Goal: Use online tool/utility

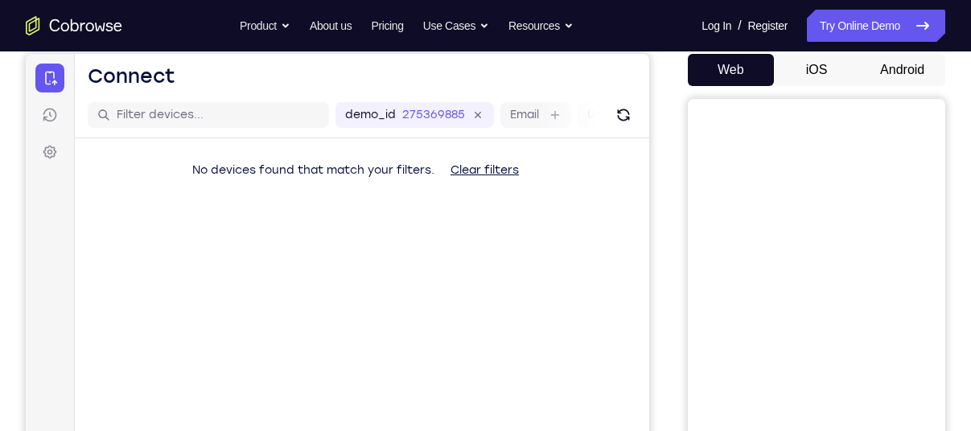
scroll to position [166, 0]
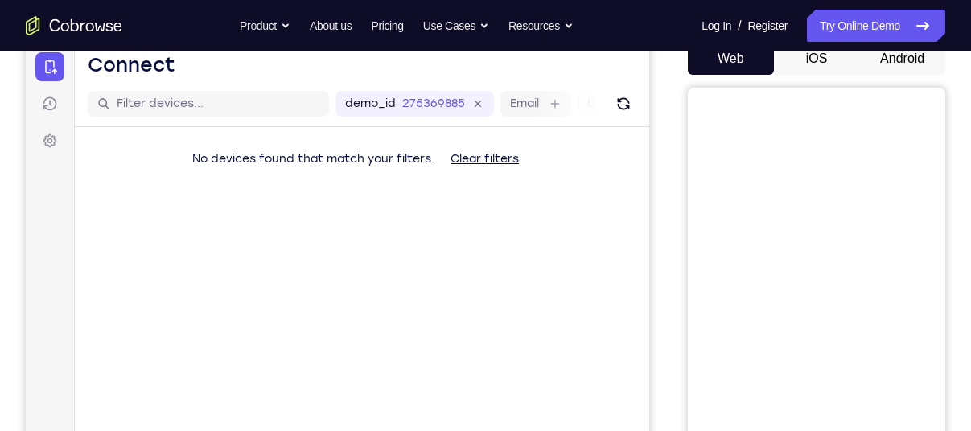
click at [906, 58] on button "Android" at bounding box center [902, 59] width 86 height 32
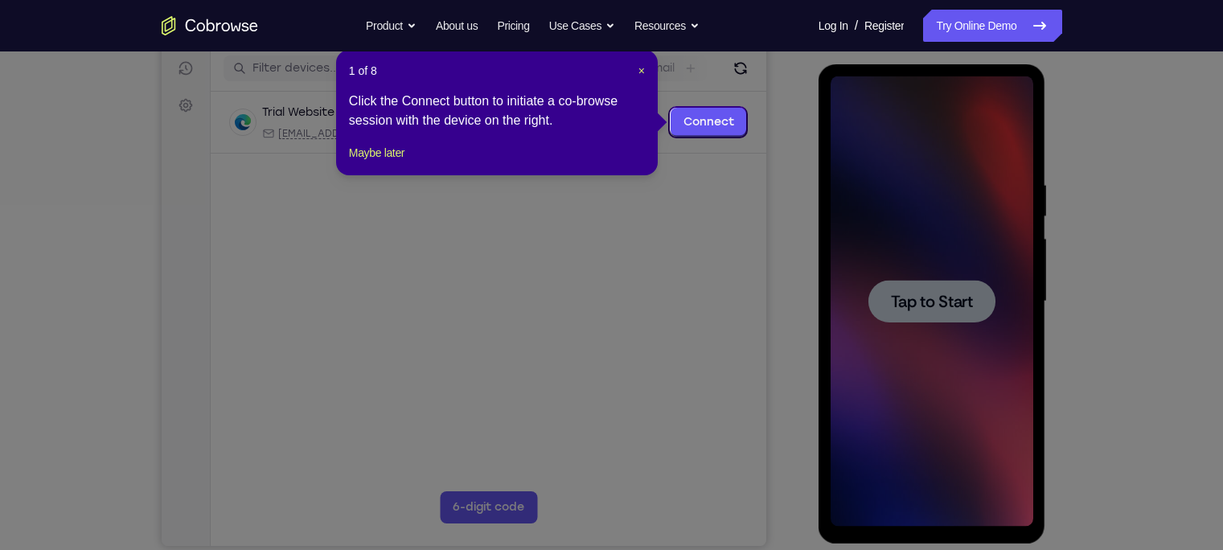
scroll to position [203, 0]
click at [641, 72] on span "×" at bounding box center [642, 70] width 6 height 13
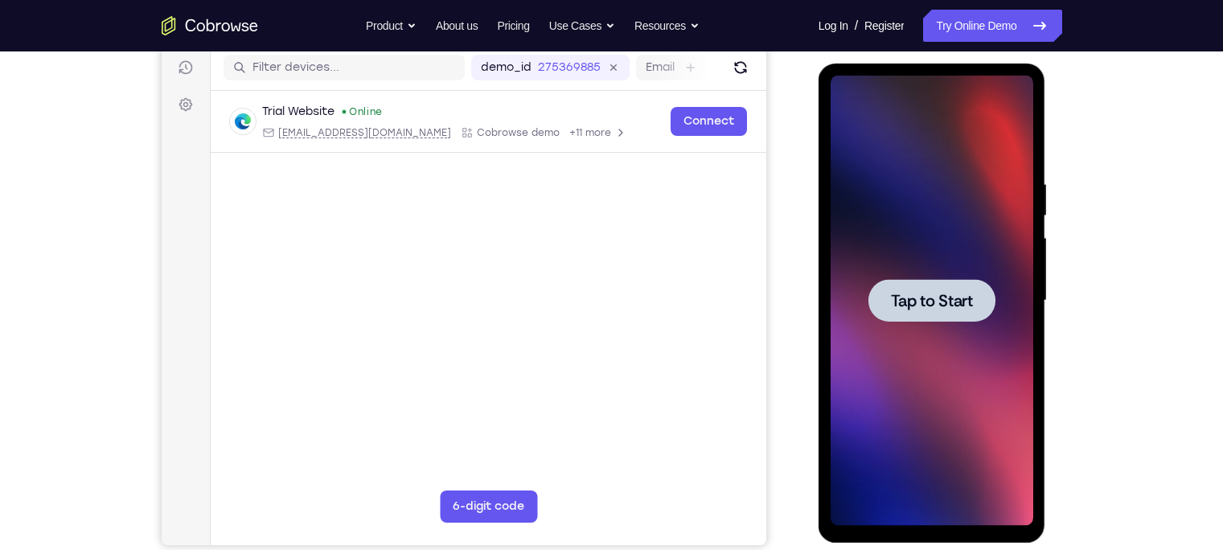
click at [931, 299] on span "Tap to Start" at bounding box center [932, 301] width 82 height 16
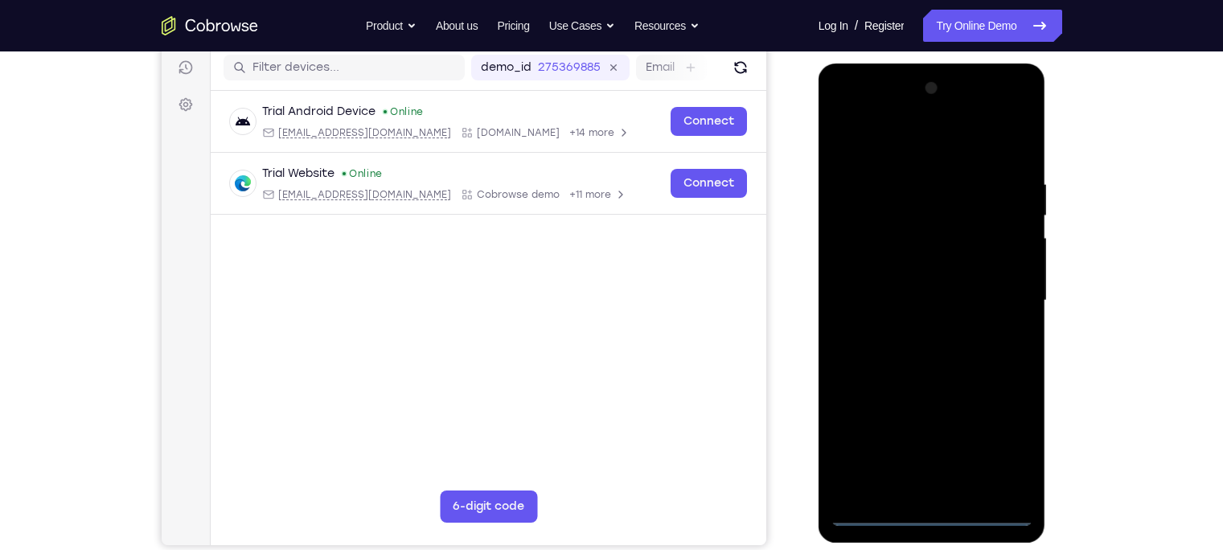
click at [929, 430] on div at bounding box center [932, 301] width 203 height 450
click at [970, 430] on div at bounding box center [932, 301] width 203 height 450
click at [846, 112] on div at bounding box center [932, 301] width 203 height 450
click at [970, 294] on div at bounding box center [932, 301] width 203 height 450
click at [917, 328] on div at bounding box center [932, 301] width 203 height 450
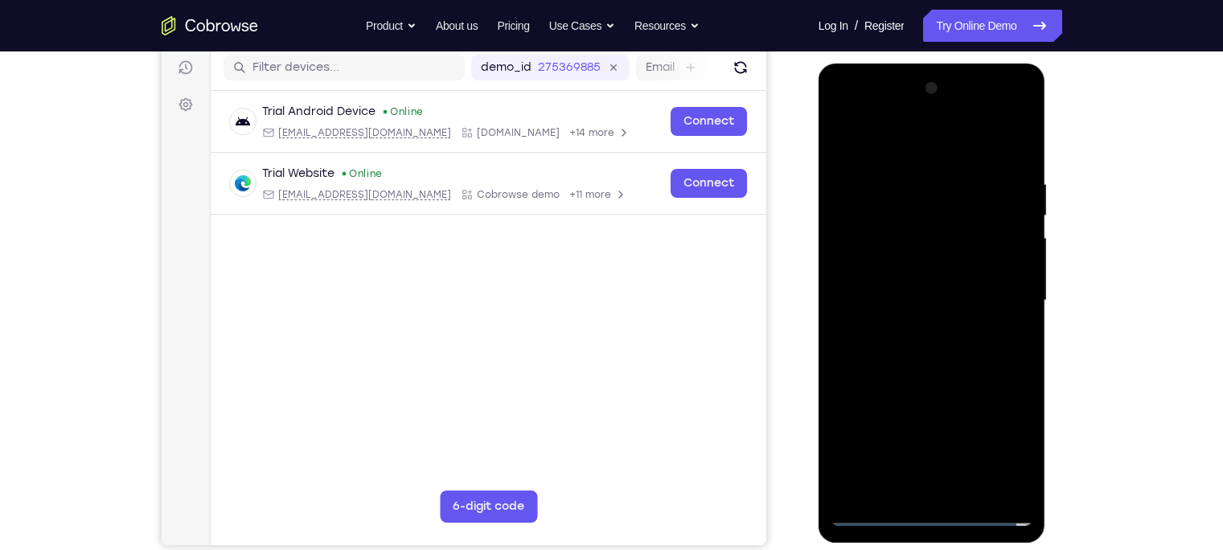
click at [888, 281] on div at bounding box center [932, 301] width 203 height 450
click at [881, 313] on div at bounding box center [932, 301] width 203 height 450
click at [935, 295] on div at bounding box center [932, 301] width 203 height 450
click at [894, 353] on div at bounding box center [932, 301] width 203 height 450
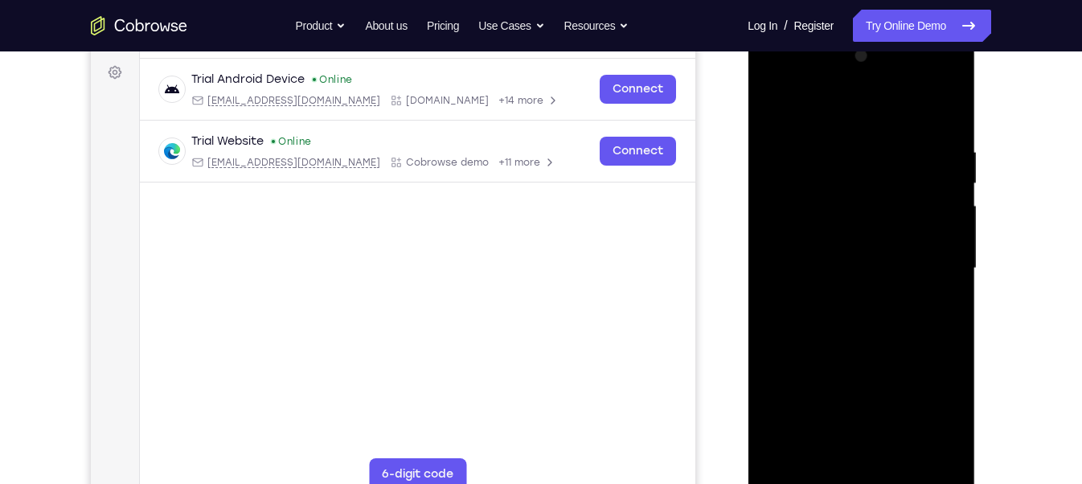
scroll to position [234, 0]
click at [862, 264] on div at bounding box center [861, 269] width 203 height 450
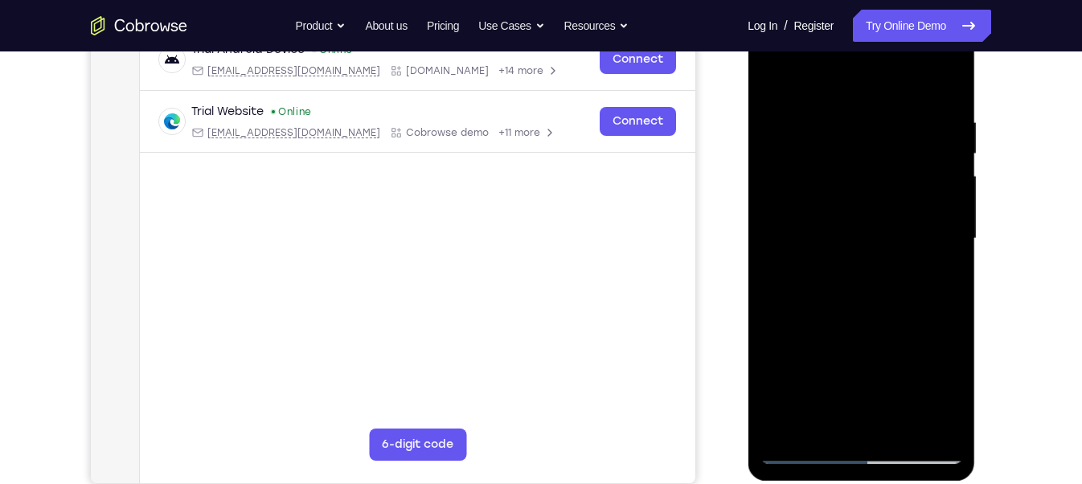
scroll to position [267, 0]
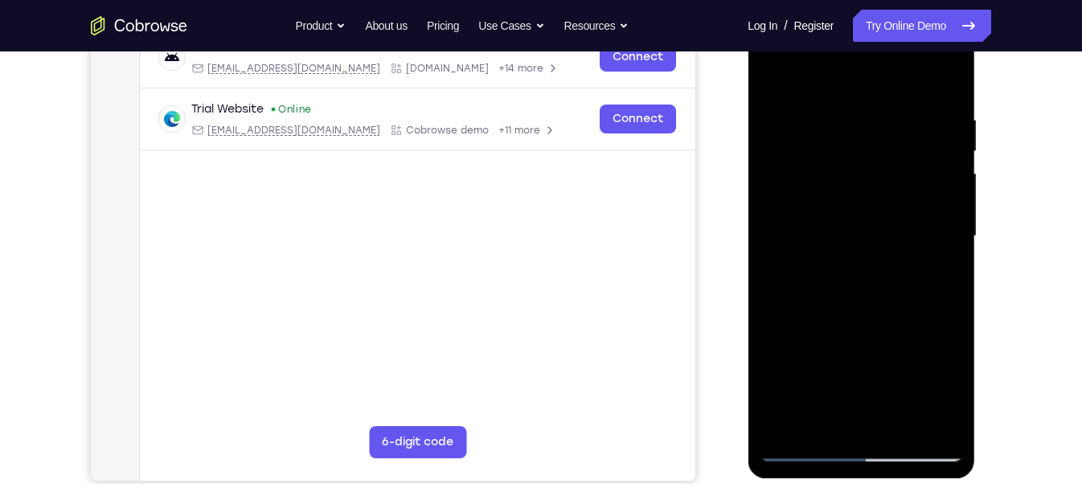
drag, startPoint x: 874, startPoint y: 266, endPoint x: 865, endPoint y: 225, distance: 42.1
click at [865, 225] on div at bounding box center [861, 236] width 203 height 450
click at [866, 285] on div at bounding box center [861, 236] width 203 height 450
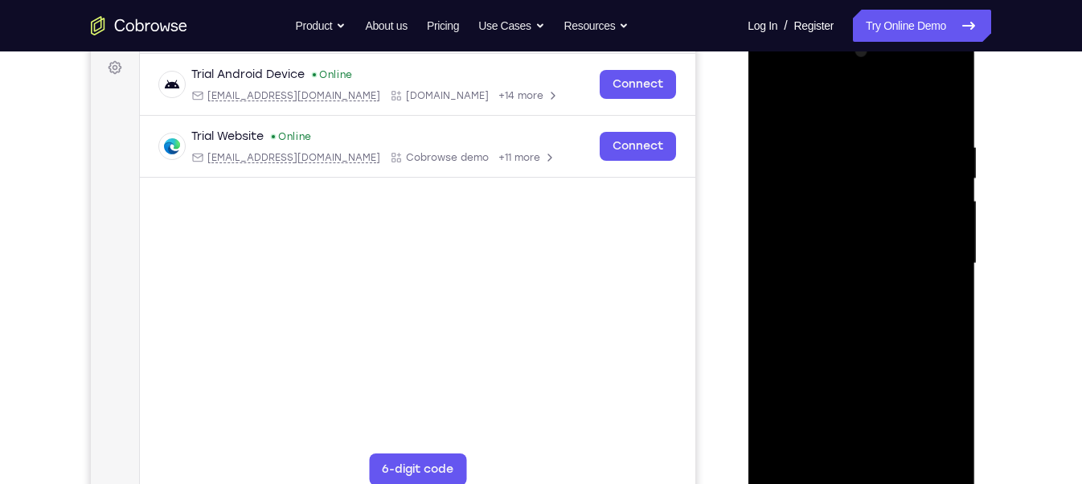
scroll to position [239, 0]
click at [946, 121] on div at bounding box center [861, 264] width 203 height 450
click at [952, 318] on div at bounding box center [861, 264] width 203 height 450
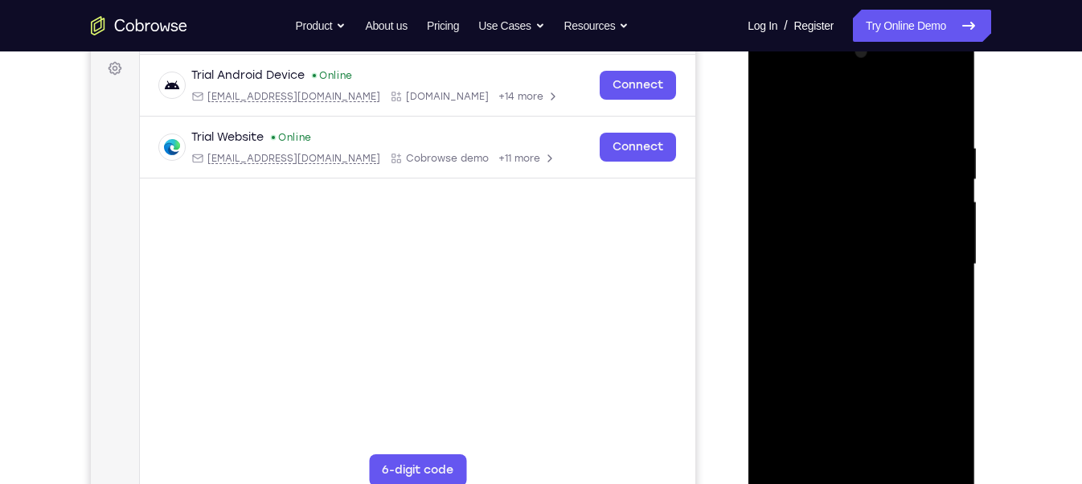
click at [950, 430] on div at bounding box center [861, 264] width 203 height 450
click at [955, 430] on div at bounding box center [861, 264] width 203 height 450
click at [852, 129] on div at bounding box center [861, 264] width 203 height 450
click at [930, 243] on div at bounding box center [861, 264] width 203 height 450
drag, startPoint x: 932, startPoint y: 272, endPoint x: 775, endPoint y: 267, distance: 156.9
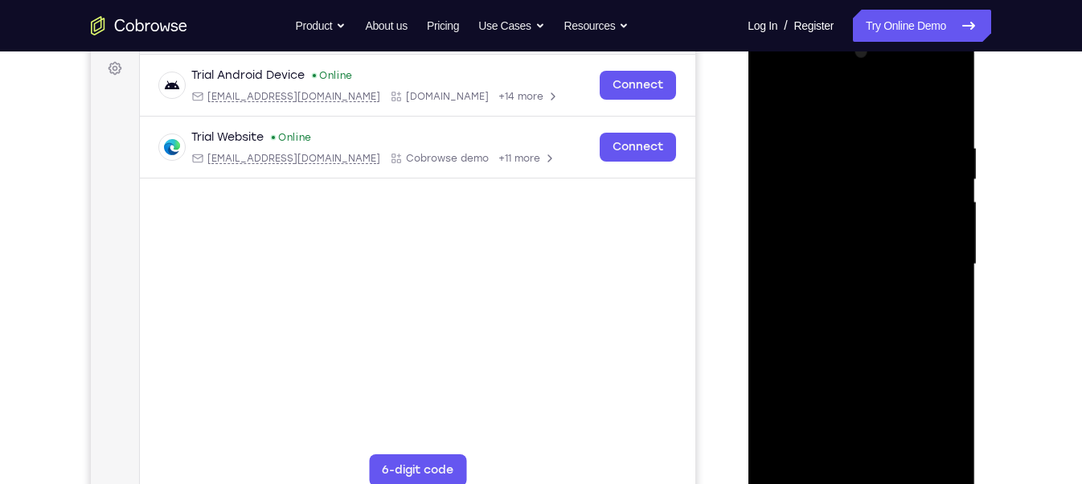
click at [775, 267] on div at bounding box center [861, 264] width 203 height 450
click at [925, 261] on div at bounding box center [861, 264] width 203 height 450
drag, startPoint x: 925, startPoint y: 261, endPoint x: 797, endPoint y: 242, distance: 129.2
click at [797, 242] on div at bounding box center [861, 264] width 203 height 450
drag, startPoint x: 919, startPoint y: 224, endPoint x: 813, endPoint y: 202, distance: 108.5
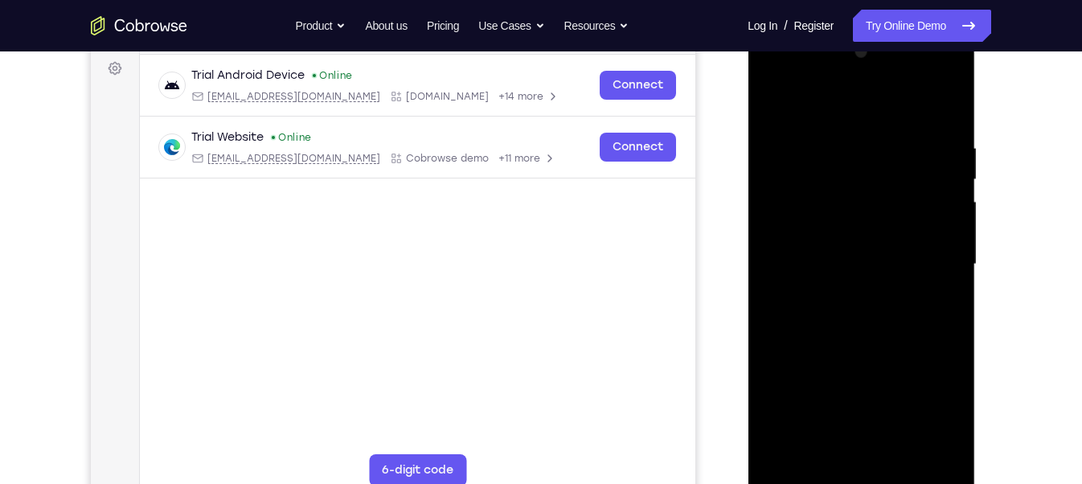
click at [813, 202] on div at bounding box center [861, 264] width 203 height 450
drag, startPoint x: 796, startPoint y: 211, endPoint x: 972, endPoint y: 240, distance: 177.8
click at [970, 240] on div at bounding box center [862, 266] width 228 height 479
click at [949, 224] on div at bounding box center [861, 264] width 203 height 450
drag, startPoint x: 949, startPoint y: 224, endPoint x: 748, endPoint y: 197, distance: 202.9
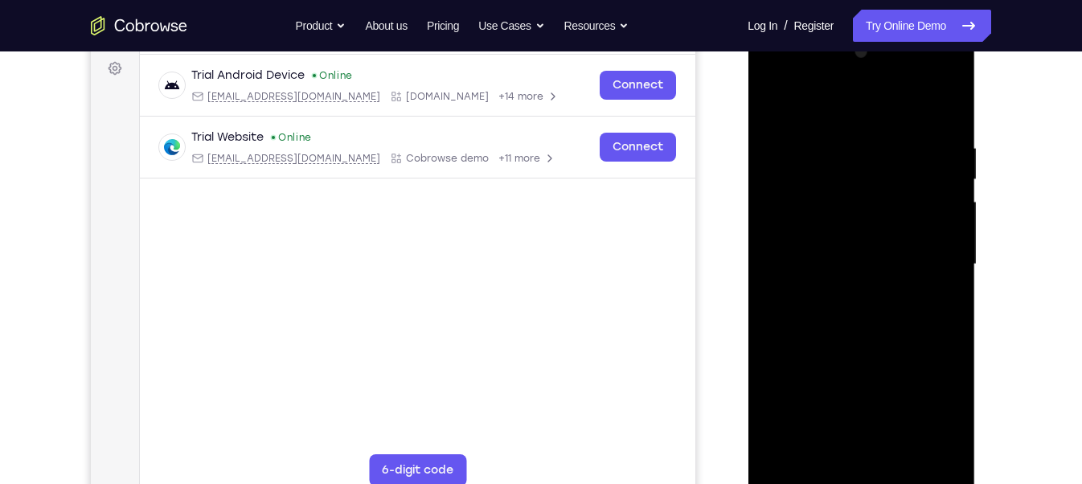
click at [748, 197] on div at bounding box center [862, 266] width 228 height 479
click at [943, 105] on div at bounding box center [861, 264] width 203 height 450
drag, startPoint x: 930, startPoint y: 135, endPoint x: 833, endPoint y: 129, distance: 96.7
click at [833, 129] on div at bounding box center [861, 264] width 203 height 450
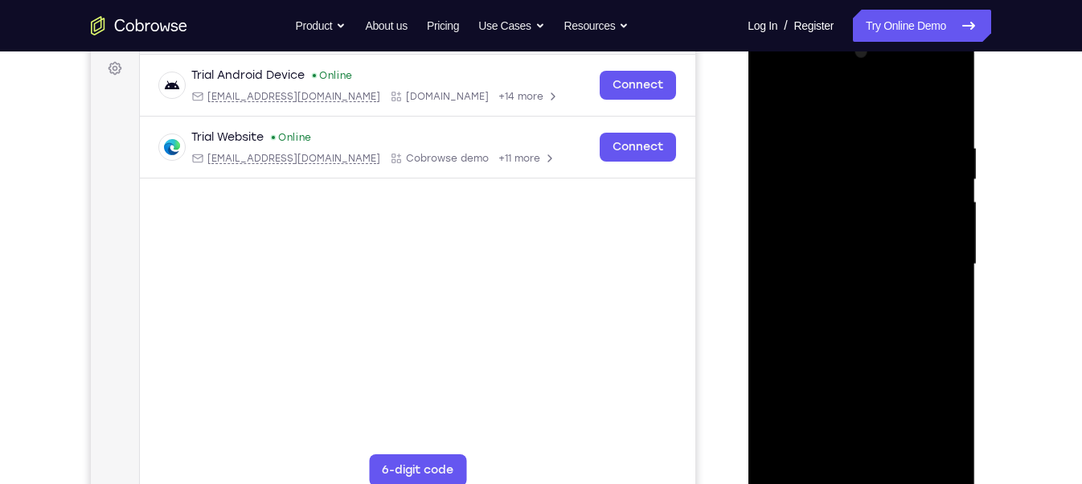
click at [885, 111] on div at bounding box center [861, 264] width 203 height 450
drag, startPoint x: 931, startPoint y: 139, endPoint x: 755, endPoint y: 116, distance: 177.7
click at [755, 116] on div at bounding box center [862, 266] width 228 height 479
drag, startPoint x: 924, startPoint y: 131, endPoint x: 819, endPoint y: 127, distance: 105.4
click at [819, 127] on div at bounding box center [861, 264] width 203 height 450
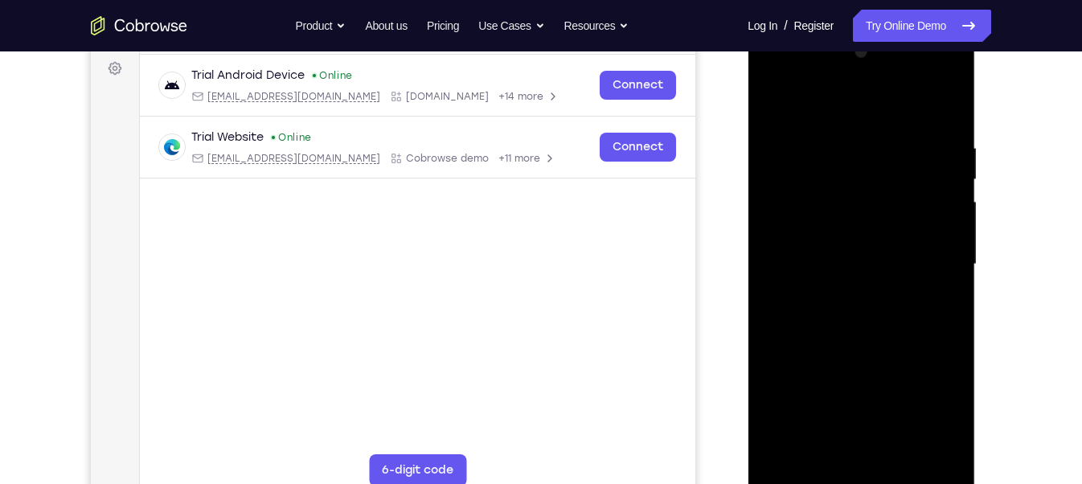
drag, startPoint x: 942, startPoint y: 129, endPoint x: 824, endPoint y: 123, distance: 117.6
click at [824, 123] on div at bounding box center [861, 264] width 203 height 450
drag, startPoint x: 927, startPoint y: 121, endPoint x: 801, endPoint y: 121, distance: 126.3
click at [801, 121] on div at bounding box center [861, 264] width 203 height 450
drag, startPoint x: 936, startPoint y: 133, endPoint x: 818, endPoint y: 128, distance: 118.3
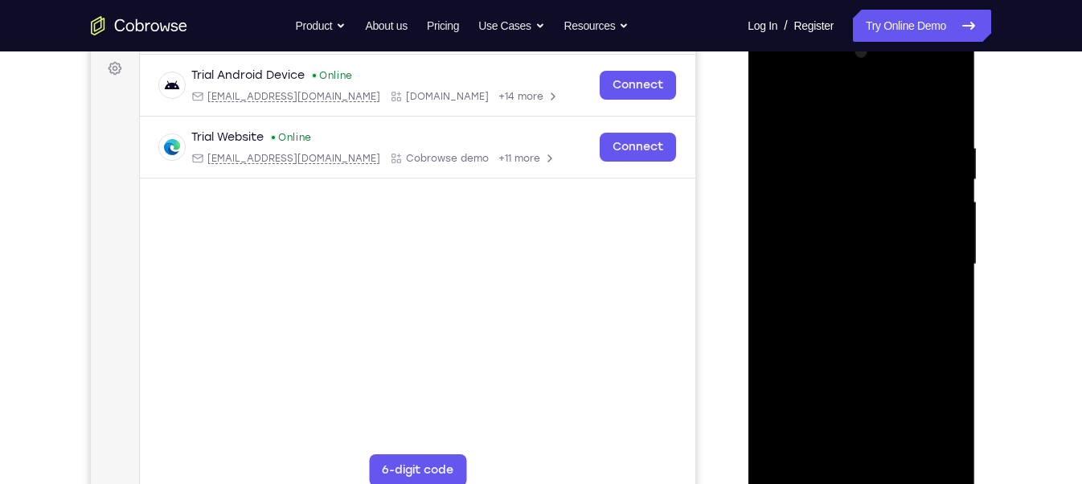
click at [818, 128] on div at bounding box center [861, 264] width 203 height 450
drag, startPoint x: 935, startPoint y: 134, endPoint x: 785, endPoint y: 127, distance: 149.7
click at [785, 127] on div at bounding box center [861, 264] width 203 height 450
drag, startPoint x: 921, startPoint y: 133, endPoint x: 794, endPoint y: 128, distance: 127.2
click at [794, 128] on div at bounding box center [861, 264] width 203 height 450
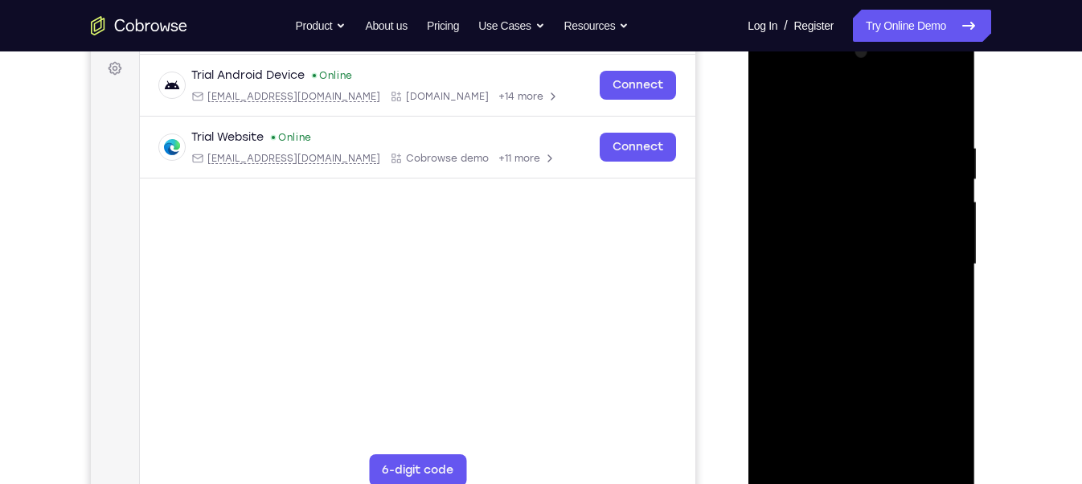
drag, startPoint x: 935, startPoint y: 126, endPoint x: 815, endPoint y: 127, distance: 119.8
click at [815, 127] on div at bounding box center [861, 264] width 203 height 450
drag, startPoint x: 937, startPoint y: 138, endPoint x: 803, endPoint y: 133, distance: 134.4
click at [803, 133] on div at bounding box center [861, 264] width 203 height 450
drag, startPoint x: 939, startPoint y: 129, endPoint x: 787, endPoint y: 121, distance: 152.3
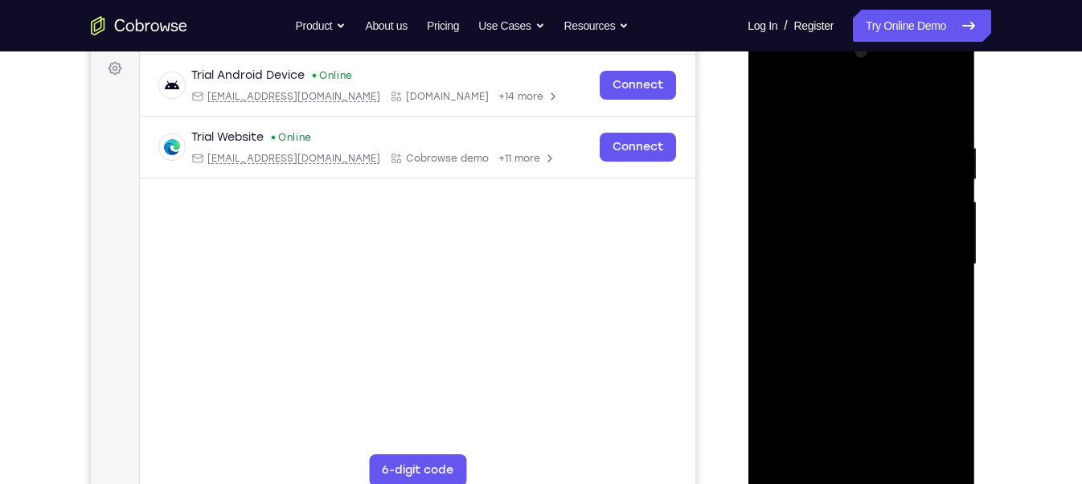
click at [787, 121] on div at bounding box center [861, 264] width 203 height 450
drag, startPoint x: 933, startPoint y: 137, endPoint x: 803, endPoint y: 128, distance: 130.6
click at [803, 128] on div at bounding box center [861, 264] width 203 height 450
drag, startPoint x: 938, startPoint y: 134, endPoint x: 812, endPoint y: 137, distance: 125.5
click at [812, 137] on div at bounding box center [861, 264] width 203 height 450
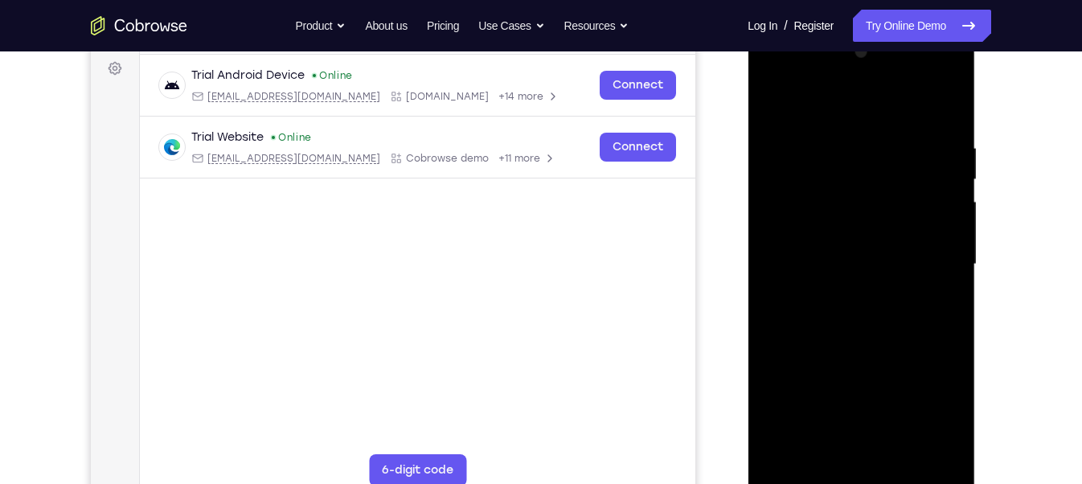
drag, startPoint x: 948, startPoint y: 129, endPoint x: 818, endPoint y: 129, distance: 130.3
click at [818, 129] on div at bounding box center [861, 264] width 203 height 450
drag, startPoint x: 909, startPoint y: 135, endPoint x: 793, endPoint y: 125, distance: 116.2
click at [793, 125] on div at bounding box center [861, 264] width 203 height 450
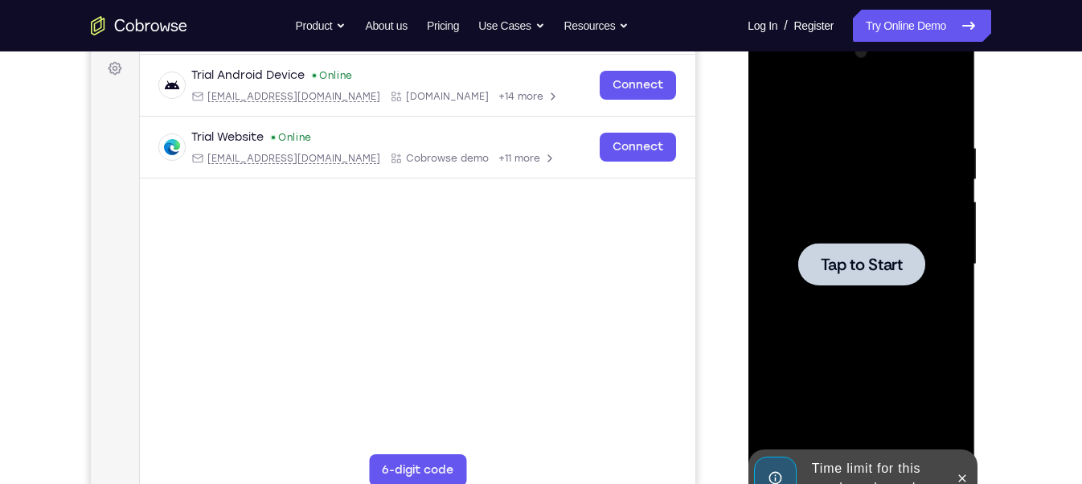
click at [870, 261] on span "Tap to Start" at bounding box center [861, 265] width 82 height 16
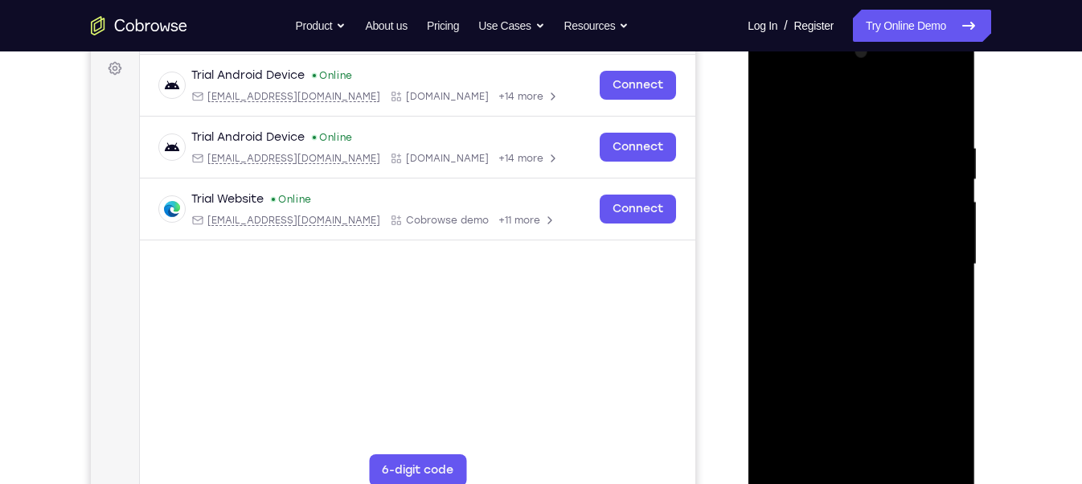
click at [861, 430] on div at bounding box center [861, 264] width 203 height 450
click at [935, 408] on div at bounding box center [861, 264] width 203 height 450
click at [778, 72] on div at bounding box center [861, 264] width 203 height 450
click at [927, 257] on div at bounding box center [861, 264] width 203 height 450
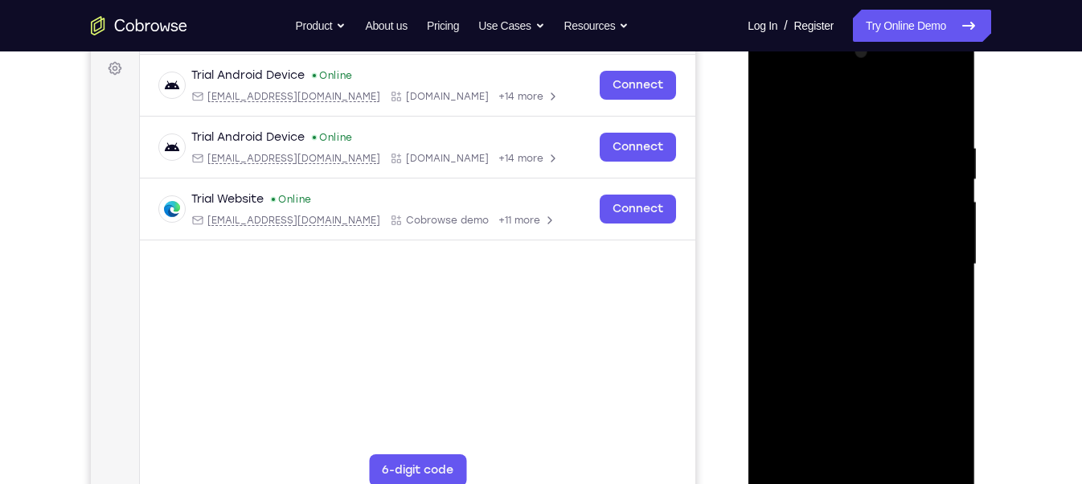
click at [841, 294] on div at bounding box center [861, 264] width 203 height 450
click at [817, 256] on div at bounding box center [861, 264] width 203 height 450
click at [784, 257] on div at bounding box center [861, 264] width 203 height 450
click at [953, 127] on div at bounding box center [861, 264] width 203 height 450
drag, startPoint x: 837, startPoint y: 92, endPoint x: 983, endPoint y: 107, distance: 146.4
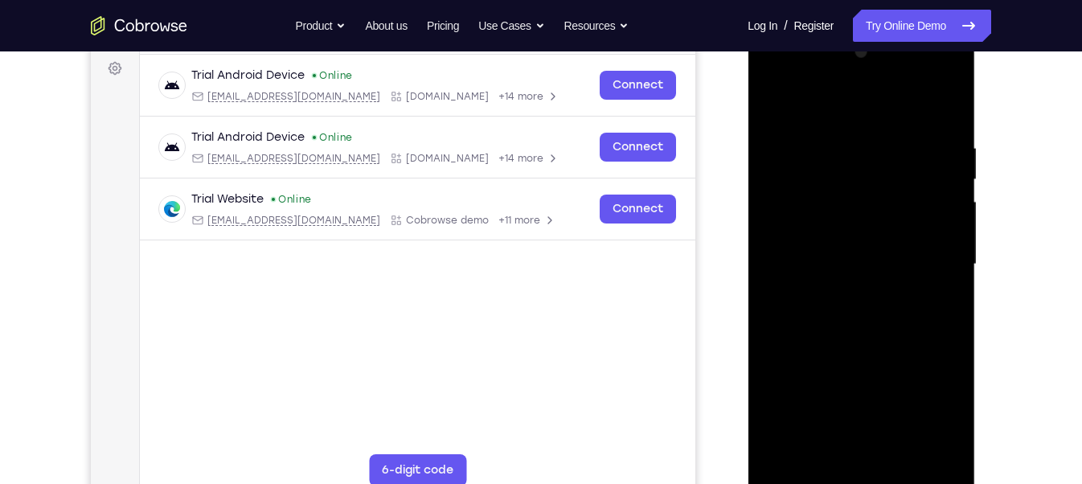
click at [970, 107] on html "Online web based iOS Simulators and Android Emulators. Run iPhone, iPad, Mobile…" at bounding box center [862, 268] width 229 height 483
click at [952, 100] on div at bounding box center [861, 264] width 203 height 450
click at [950, 430] on div at bounding box center [861, 264] width 203 height 450
click at [881, 146] on div at bounding box center [861, 264] width 203 height 450
click at [904, 430] on div at bounding box center [861, 264] width 203 height 450
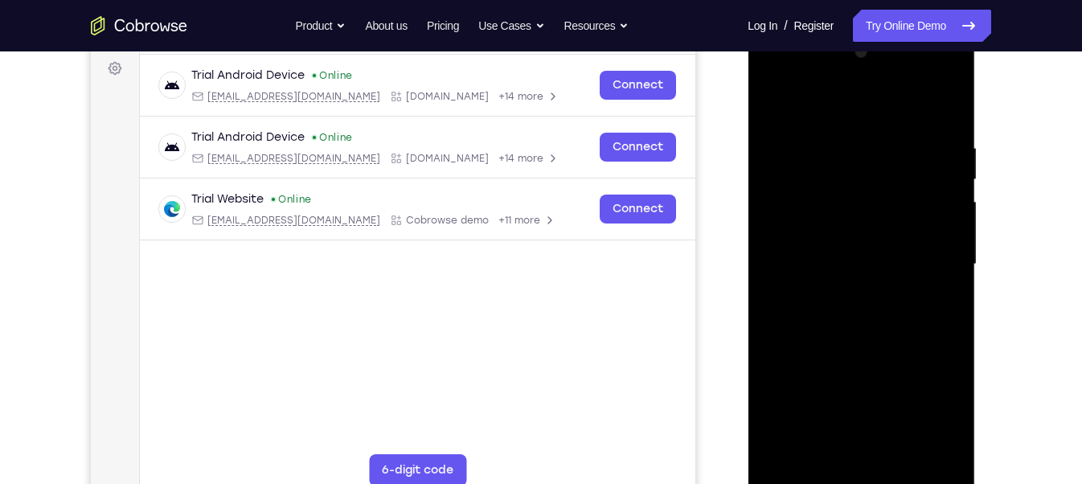
click at [861, 348] on div at bounding box center [861, 264] width 203 height 450
drag, startPoint x: 861, startPoint y: 378, endPoint x: 864, endPoint y: 253, distance: 124.7
click at [864, 253] on div at bounding box center [861, 264] width 203 height 450
drag, startPoint x: 852, startPoint y: 413, endPoint x: 848, endPoint y: 270, distance: 142.4
click at [848, 270] on div at bounding box center [861, 264] width 203 height 450
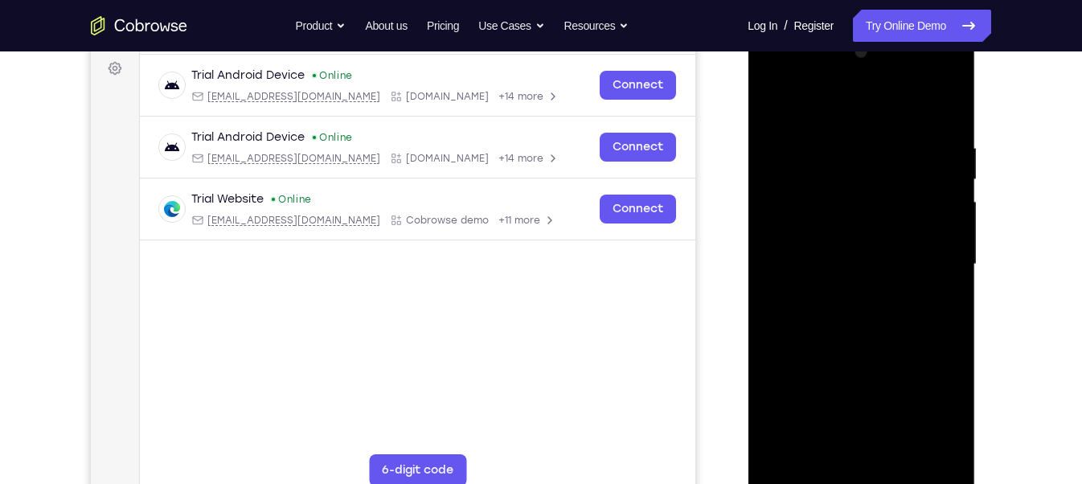
click at [801, 430] on div at bounding box center [861, 264] width 203 height 450
click at [779, 97] on div at bounding box center [861, 264] width 203 height 450
click at [801, 149] on div at bounding box center [861, 264] width 203 height 450
click at [775, 100] on div at bounding box center [861, 264] width 203 height 450
click at [953, 140] on div at bounding box center [861, 264] width 203 height 450
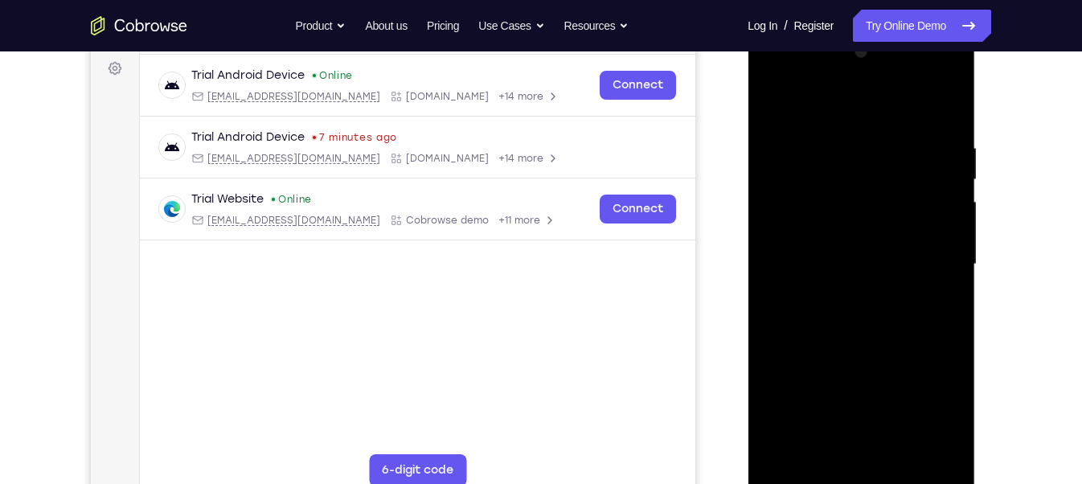
click at [953, 140] on div at bounding box center [861, 264] width 203 height 450
click at [939, 430] on div at bounding box center [861, 264] width 203 height 450
click at [955, 430] on div at bounding box center [861, 264] width 203 height 450
click at [914, 146] on div at bounding box center [861, 264] width 203 height 450
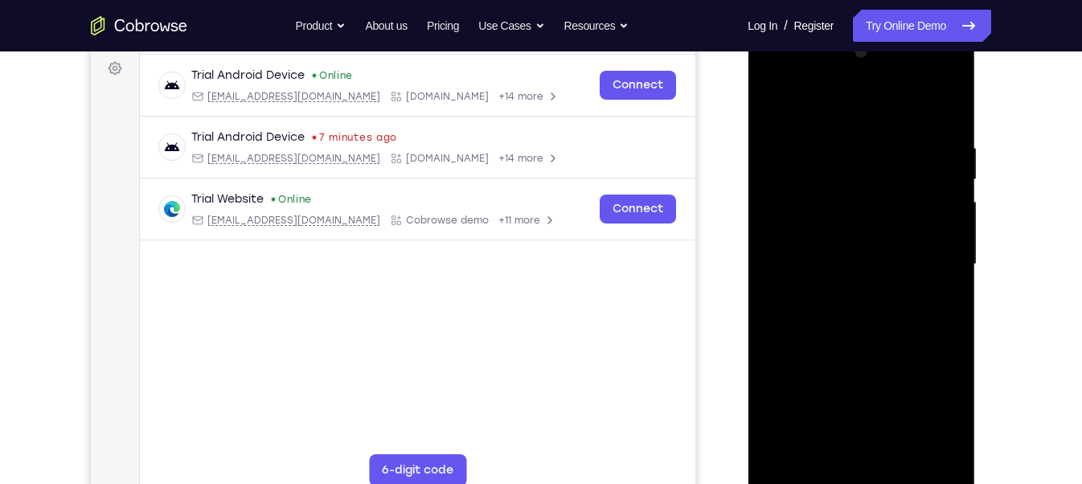
click at [800, 222] on div at bounding box center [861, 264] width 203 height 450
drag, startPoint x: 862, startPoint y: 279, endPoint x: 861, endPoint y: 101, distance: 178.5
click at [861, 101] on div at bounding box center [861, 264] width 203 height 450
click at [780, 243] on div at bounding box center [861, 264] width 203 height 450
drag, startPoint x: 831, startPoint y: 279, endPoint x: 844, endPoint y: 68, distance: 212.0
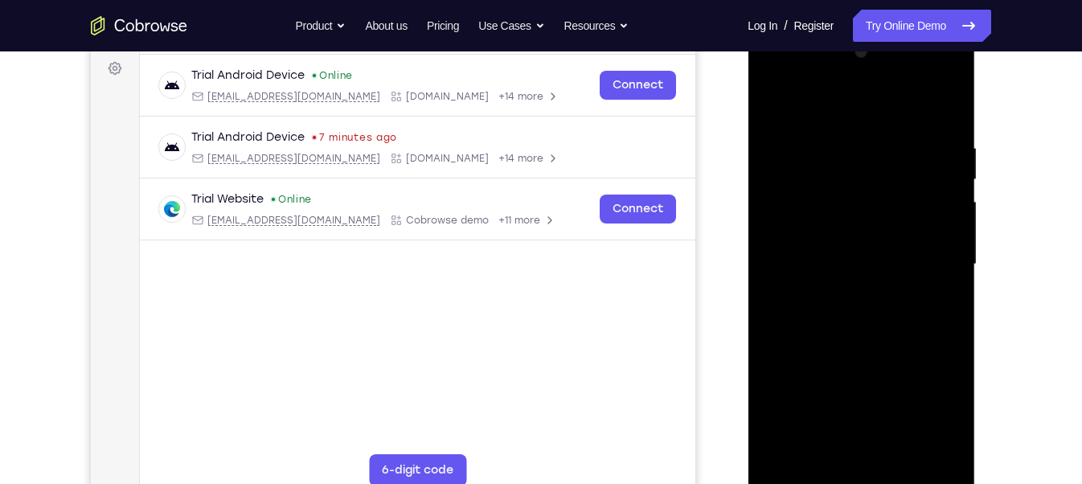
click at [844, 68] on div at bounding box center [861, 264] width 203 height 450
drag, startPoint x: 828, startPoint y: 346, endPoint x: 826, endPoint y: -28, distance: 374.0
click at [826, 27] on html "Online web based iOS Simulators and Android Emulators. Run iPhone, iPad, Mobile…" at bounding box center [862, 268] width 229 height 483
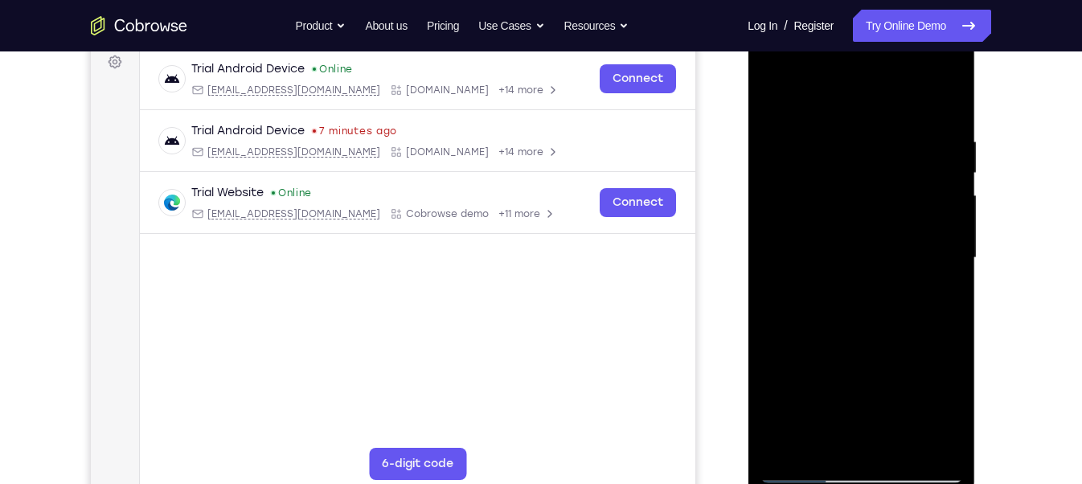
scroll to position [241, 0]
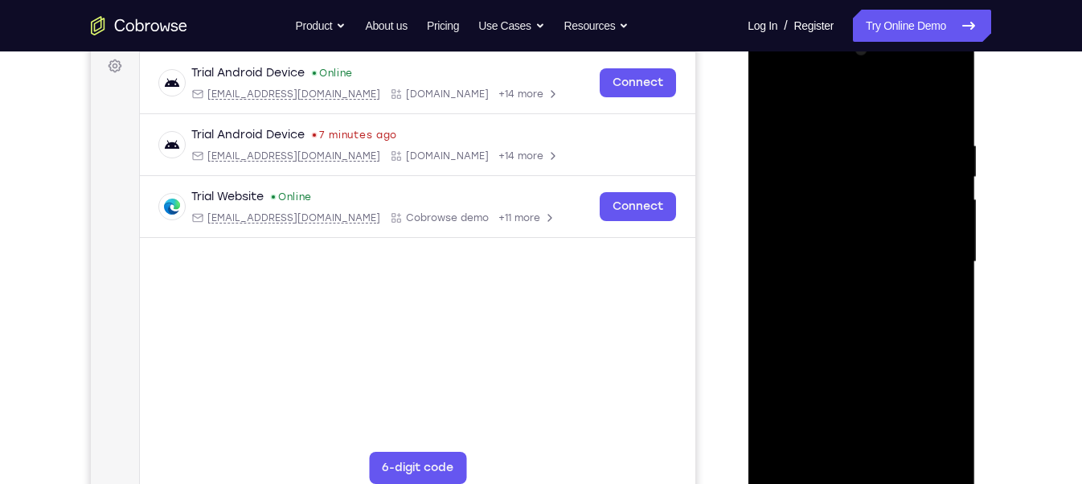
drag, startPoint x: 854, startPoint y: 402, endPoint x: 857, endPoint y: 0, distance: 402.1
click at [857, 25] on html "Online web based iOS Simulators and Android Emulators. Run iPhone, iPad, Mobile…" at bounding box center [862, 266] width 229 height 483
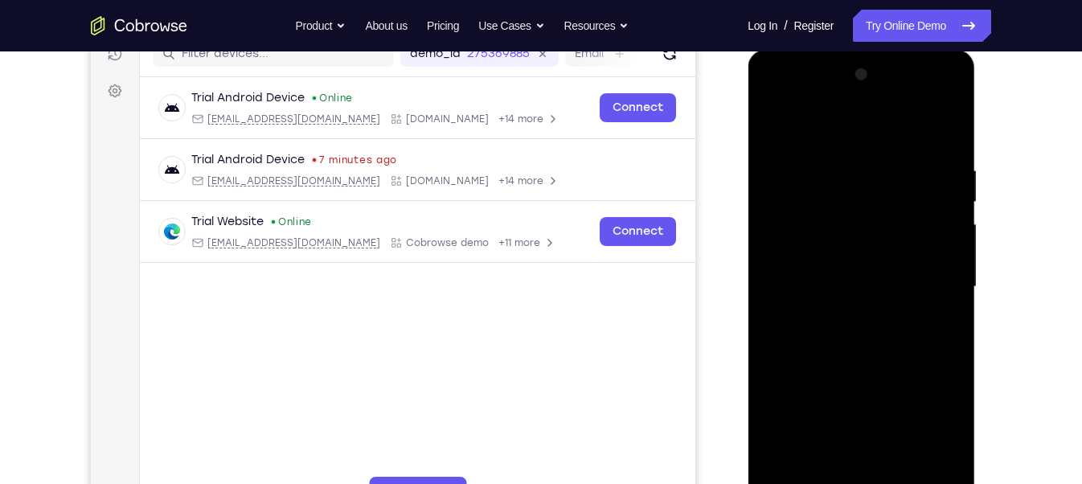
scroll to position [216, 0]
